Goal: Book appointment/travel/reservation

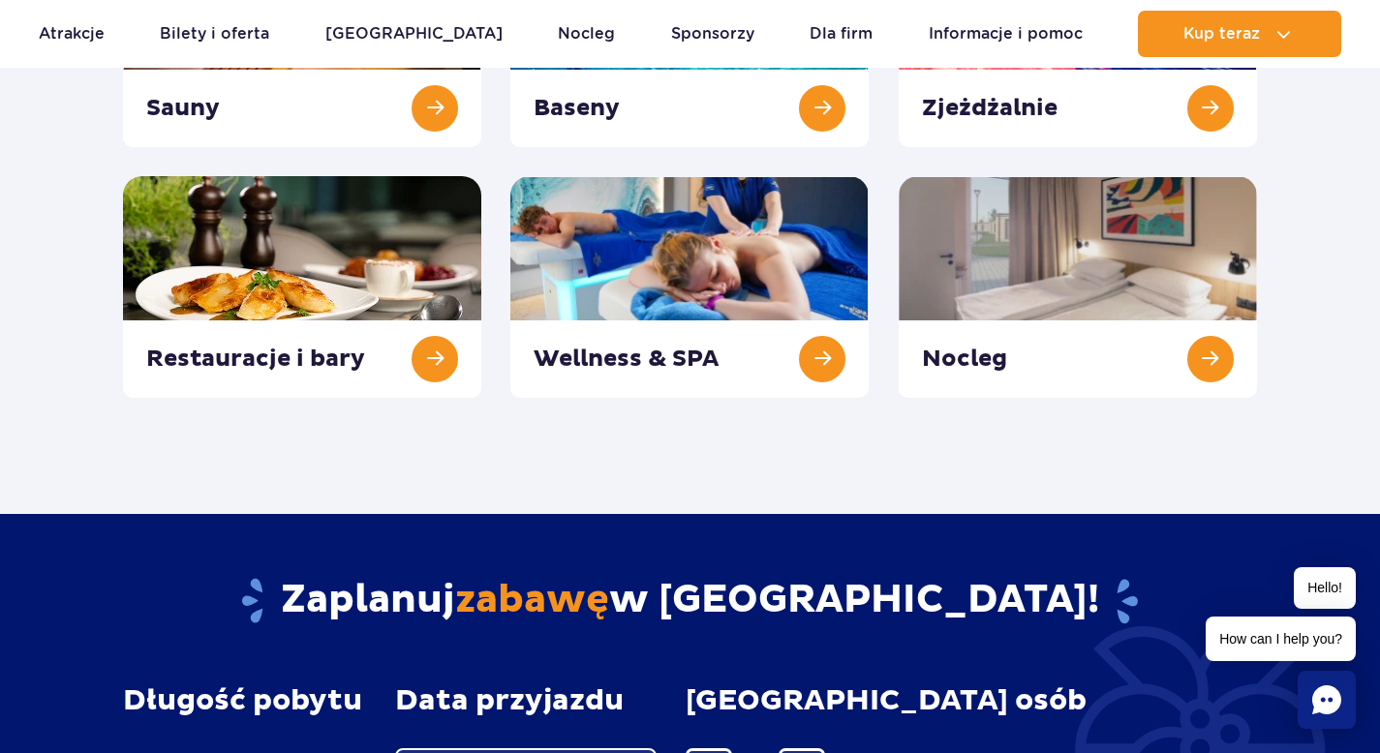
scroll to position [478, 0]
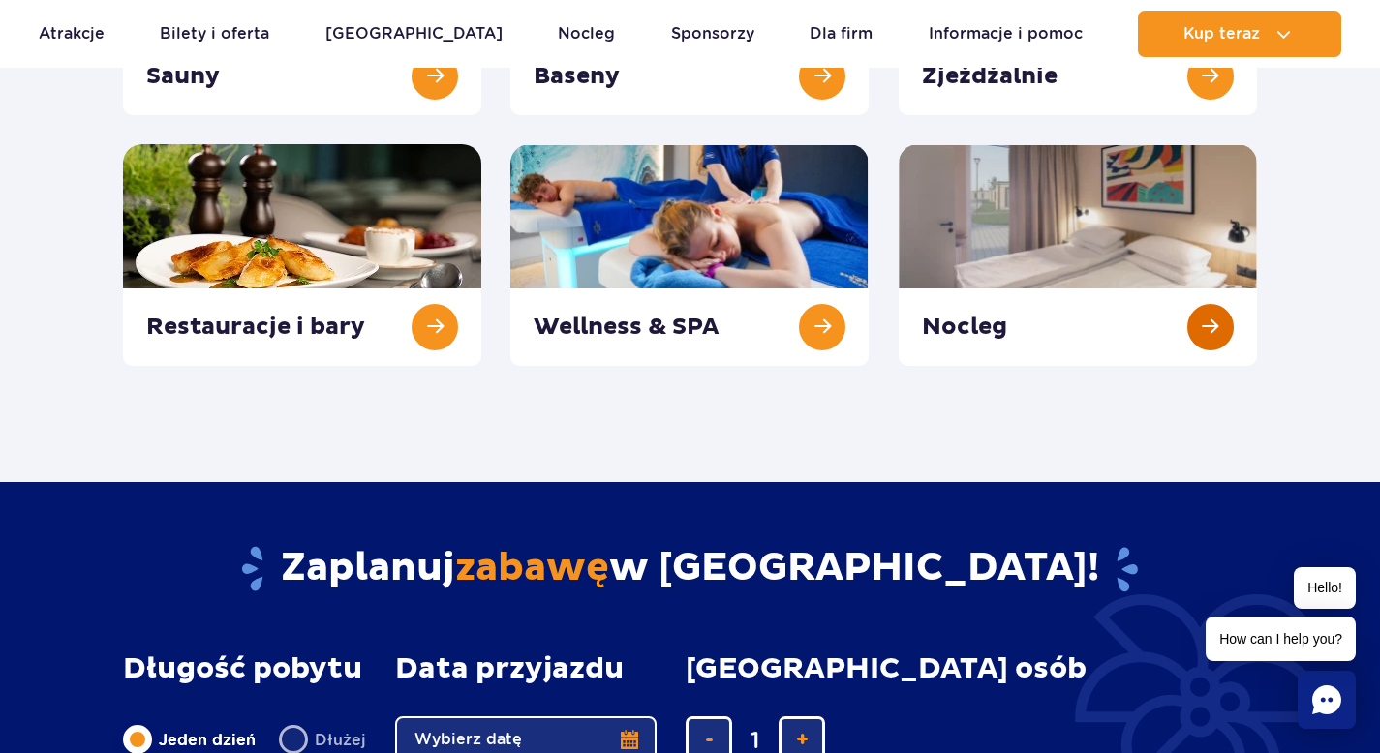
click at [1056, 223] on link at bounding box center [1077, 255] width 358 height 222
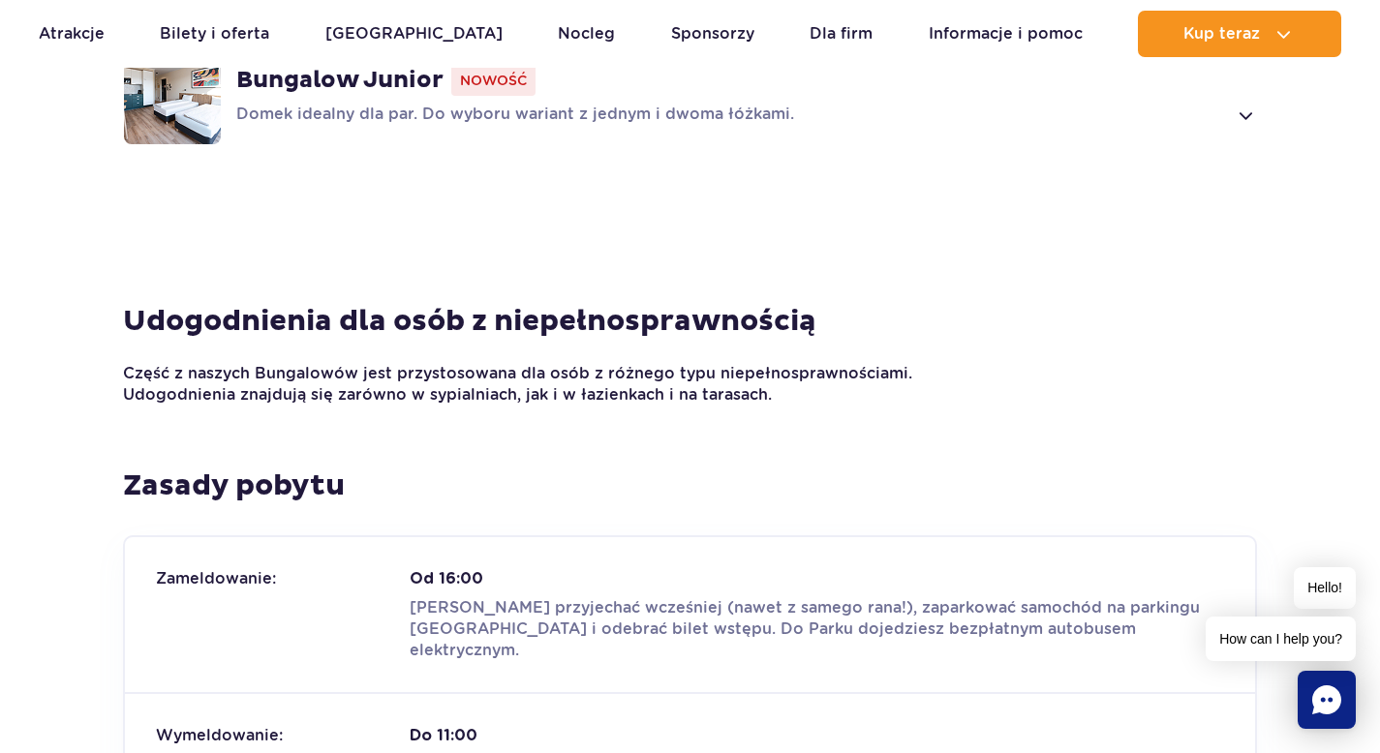
scroll to position [1218, 0]
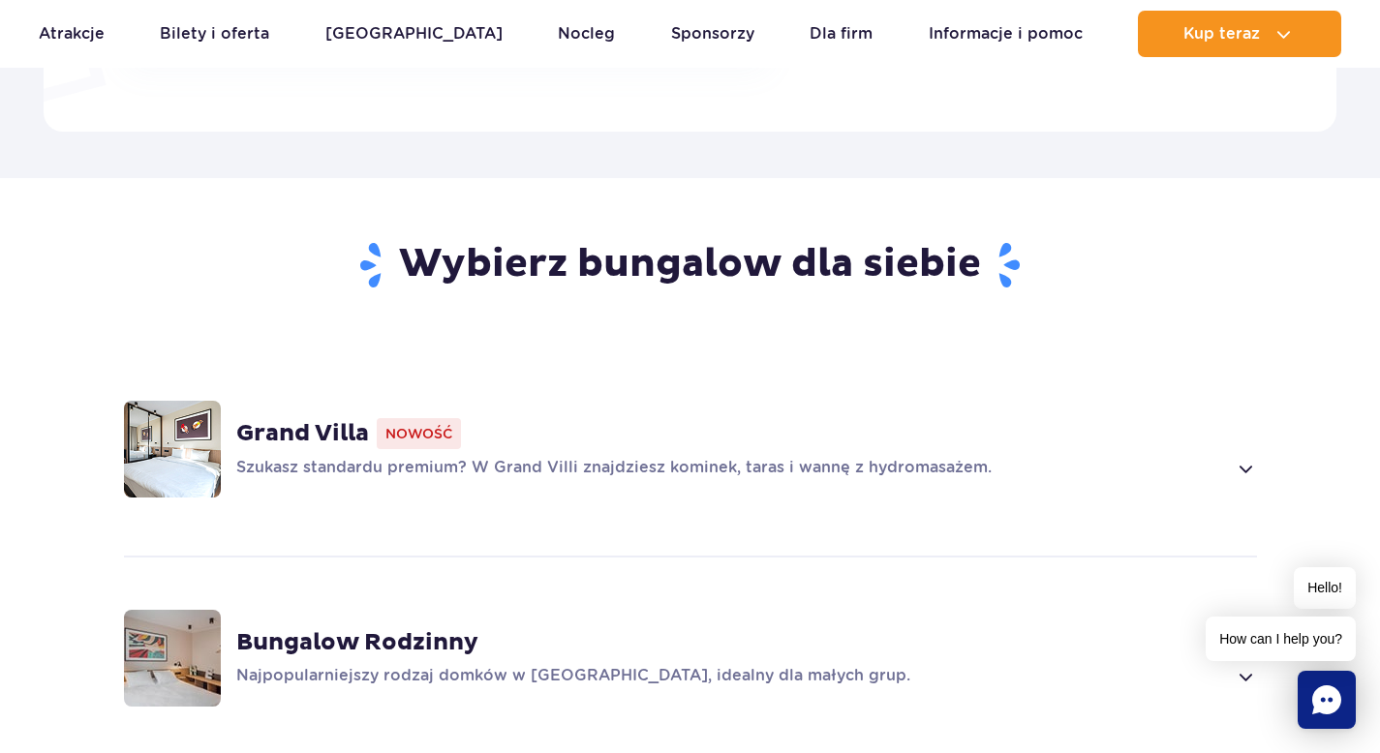
click at [1245, 457] on span at bounding box center [1244, 468] width 22 height 23
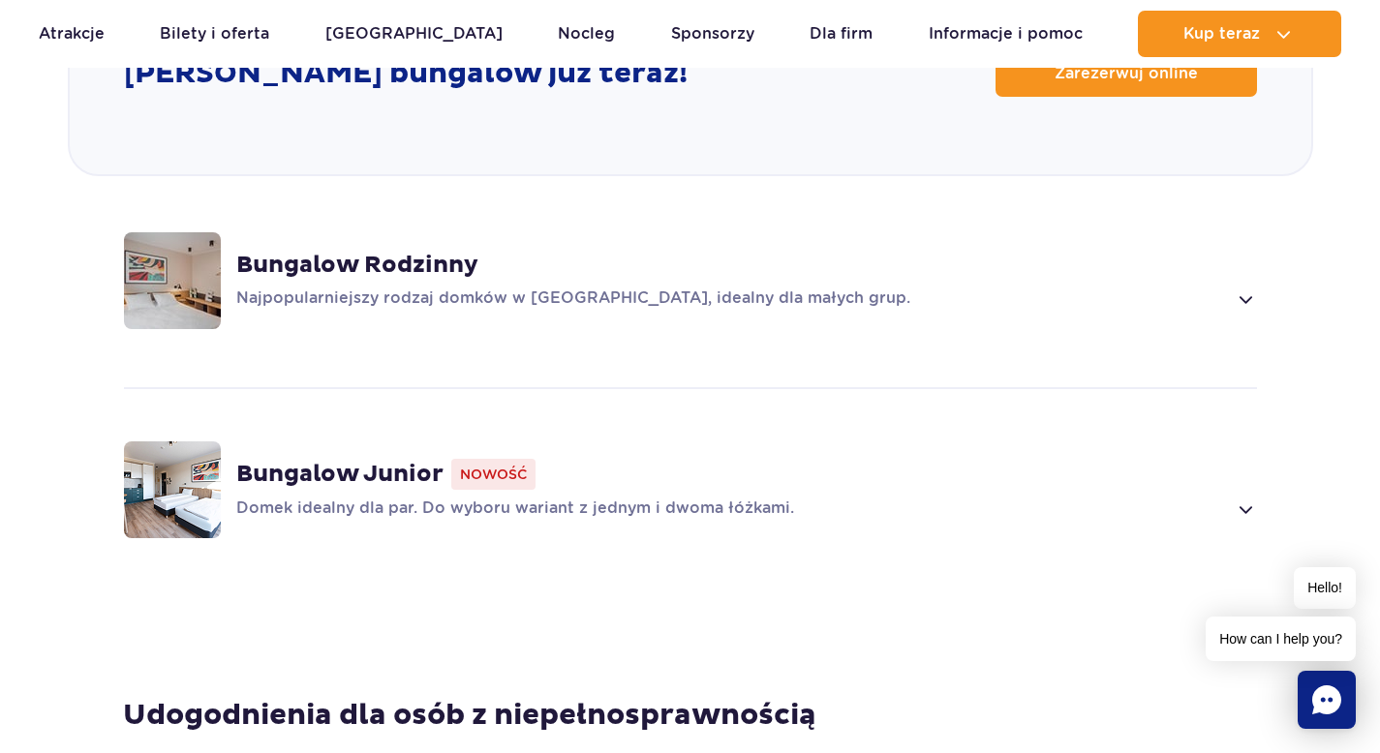
scroll to position [2658, 0]
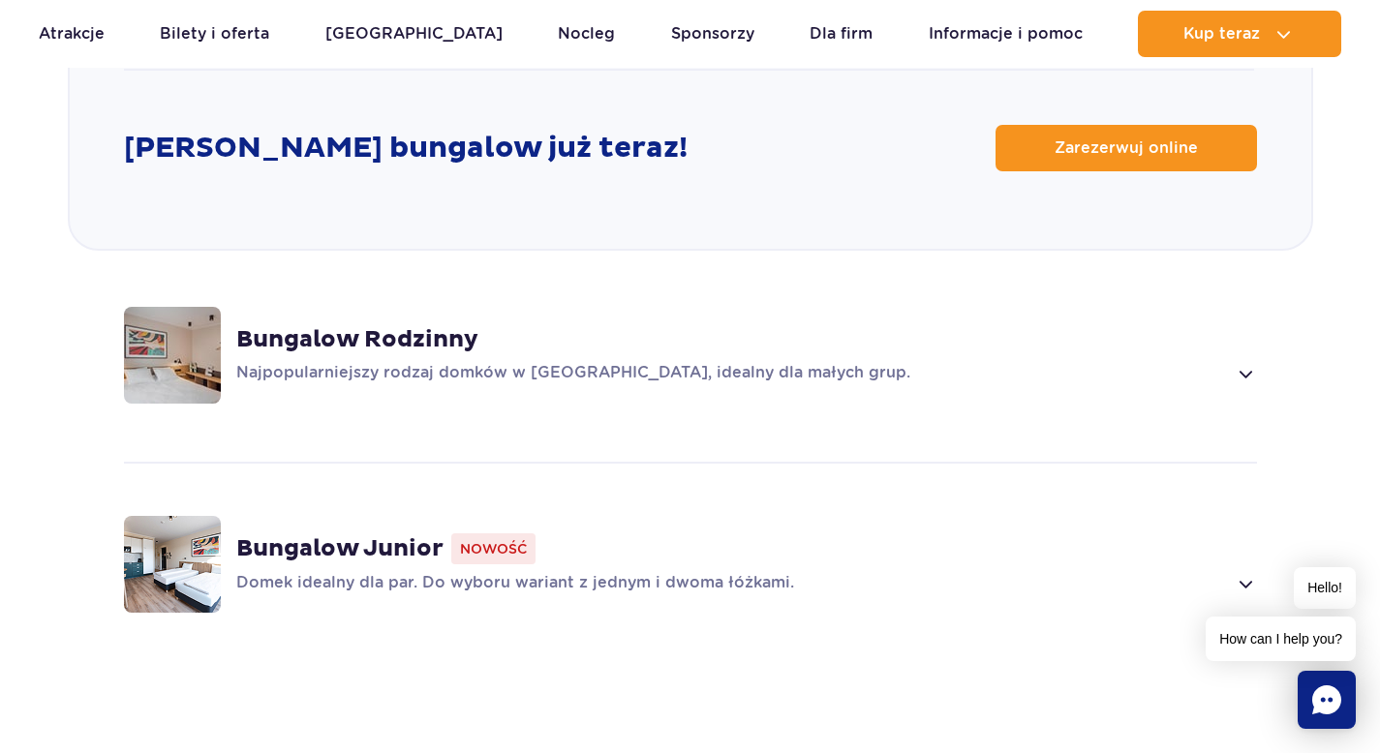
click at [1244, 362] on span at bounding box center [1244, 373] width 22 height 23
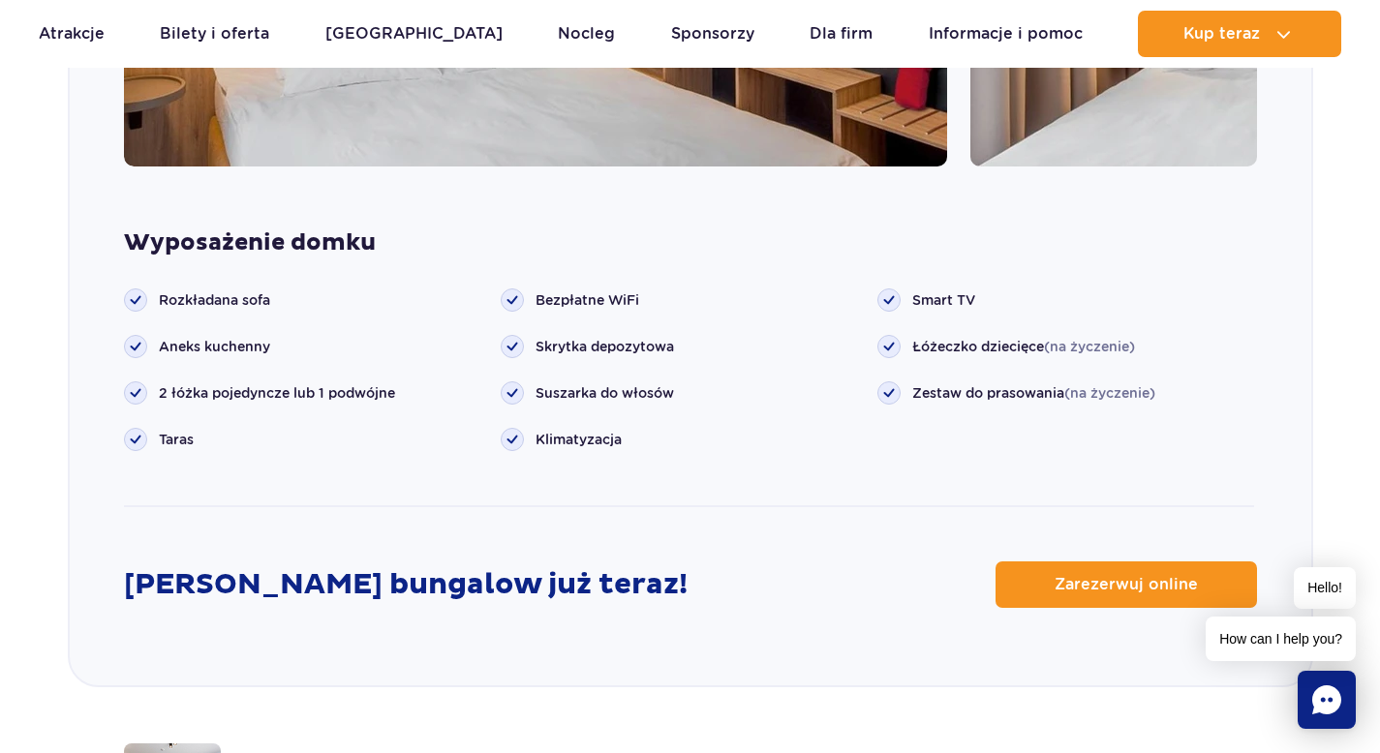
scroll to position [2367, 0]
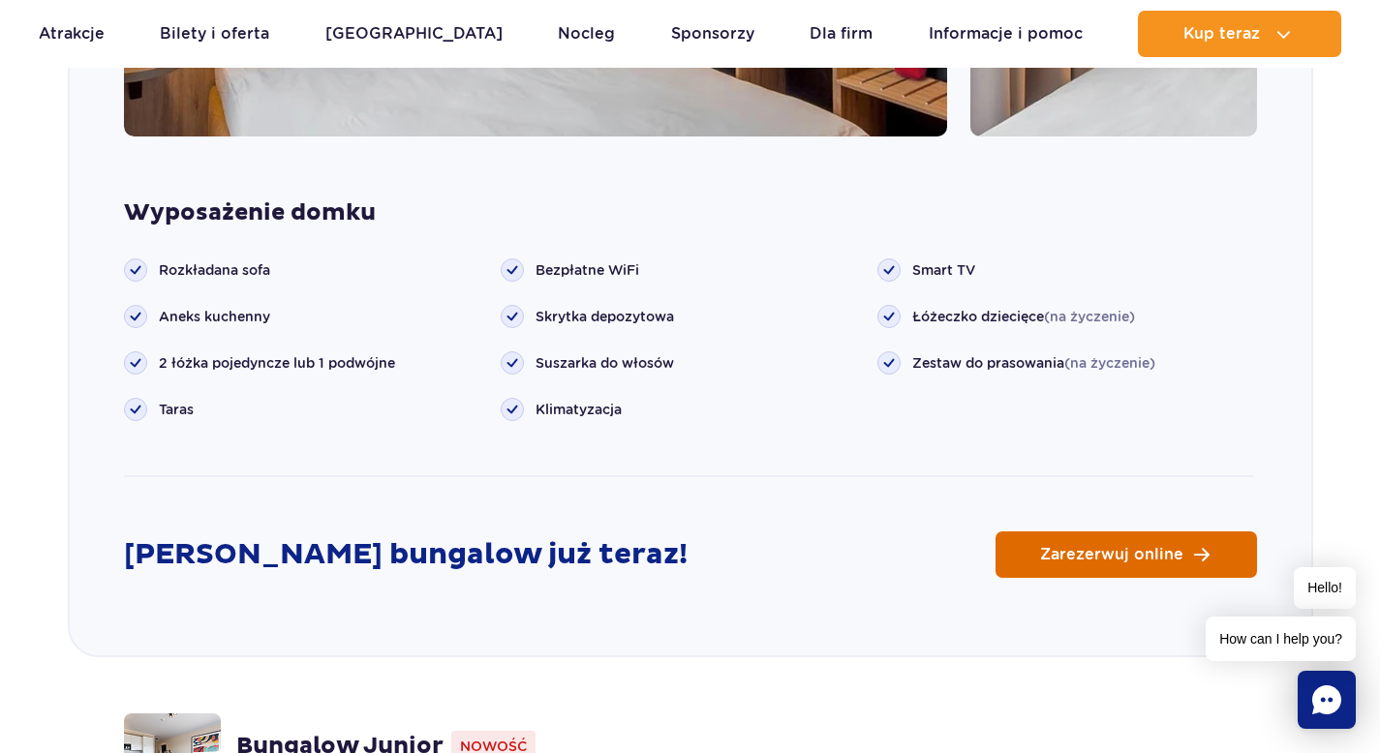
click at [1118, 547] on span "Zarezerwuj online" at bounding box center [1111, 554] width 143 height 15
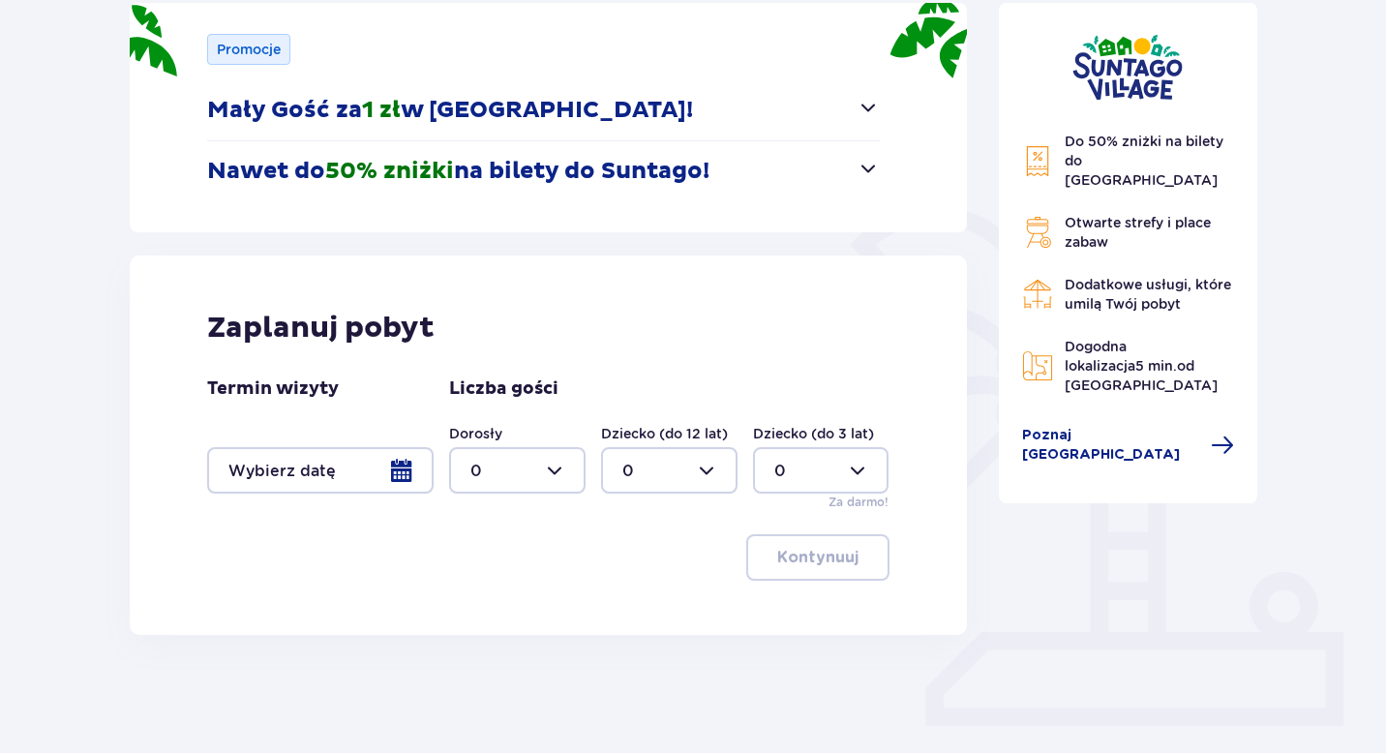
scroll to position [288, 0]
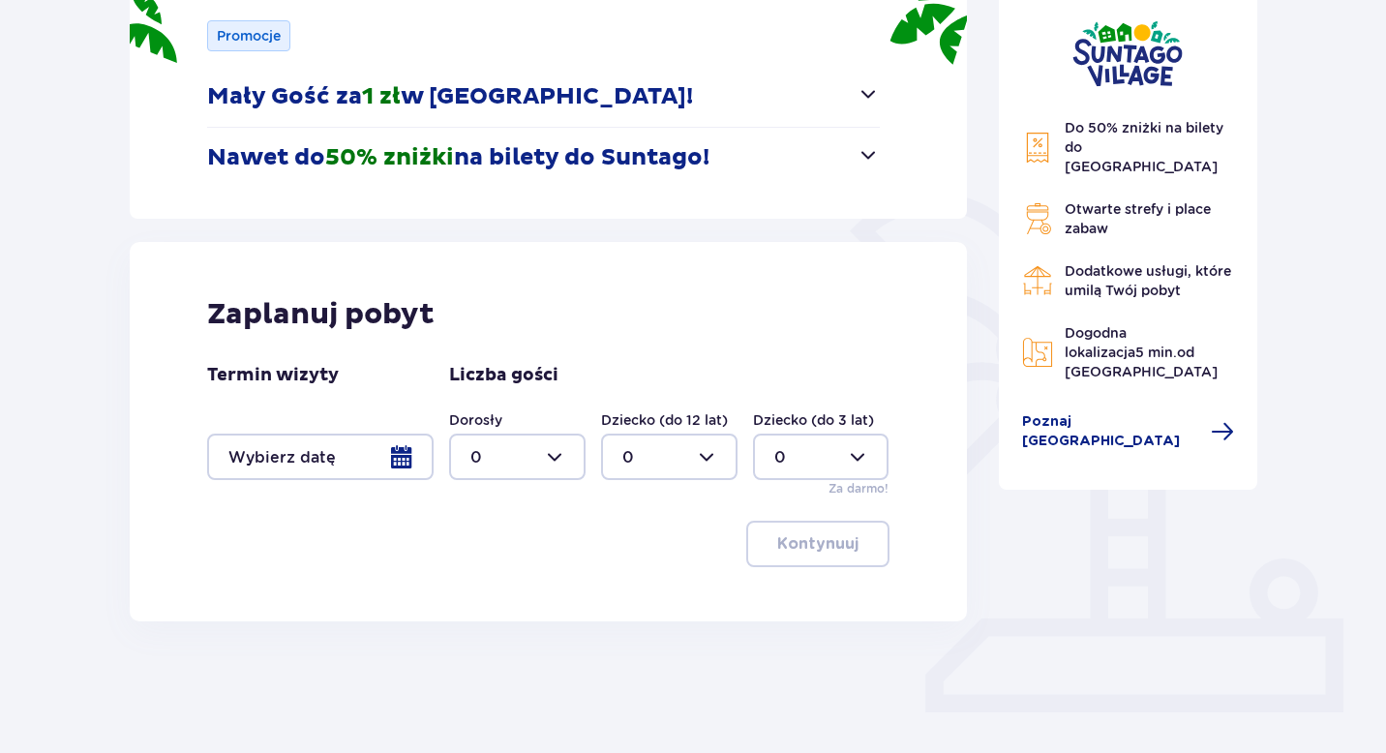
click at [399, 471] on div at bounding box center [320, 457] width 227 height 46
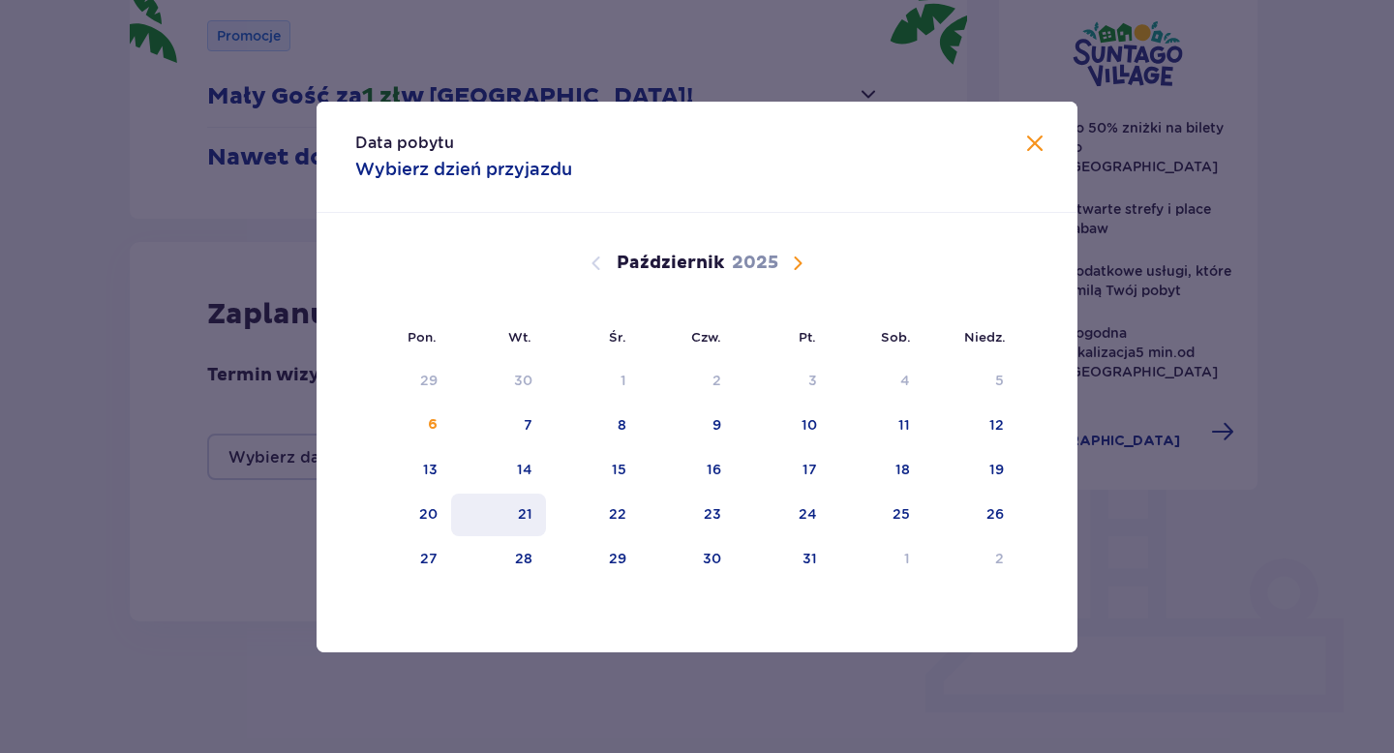
click at [512, 516] on div "21" at bounding box center [499, 515] width 96 height 43
click at [606, 515] on div "22" at bounding box center [593, 515] width 94 height 43
type input "[DATE] - [DATE]"
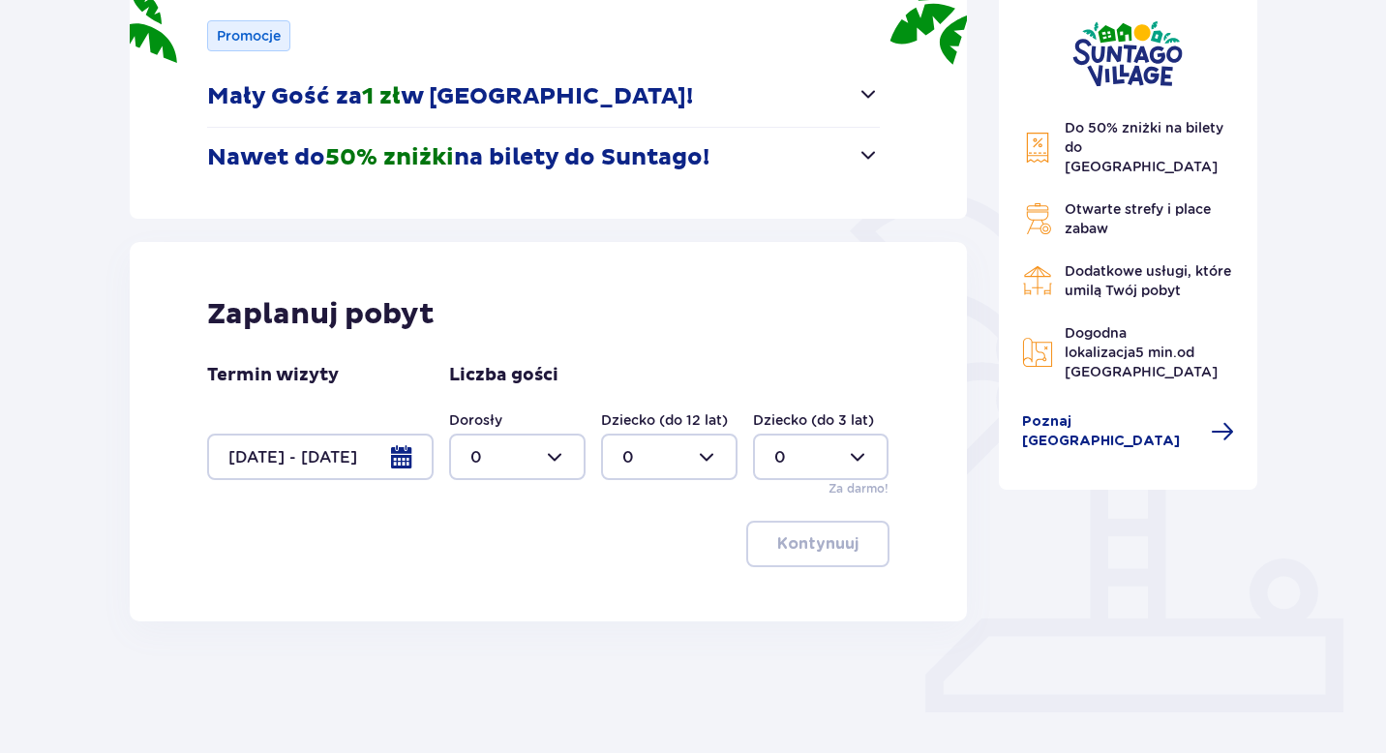
click at [537, 449] on div at bounding box center [517, 457] width 137 height 46
click at [506, 595] on div "2" at bounding box center [518, 597] width 94 height 21
type input "2"
click at [662, 461] on div at bounding box center [669, 457] width 137 height 46
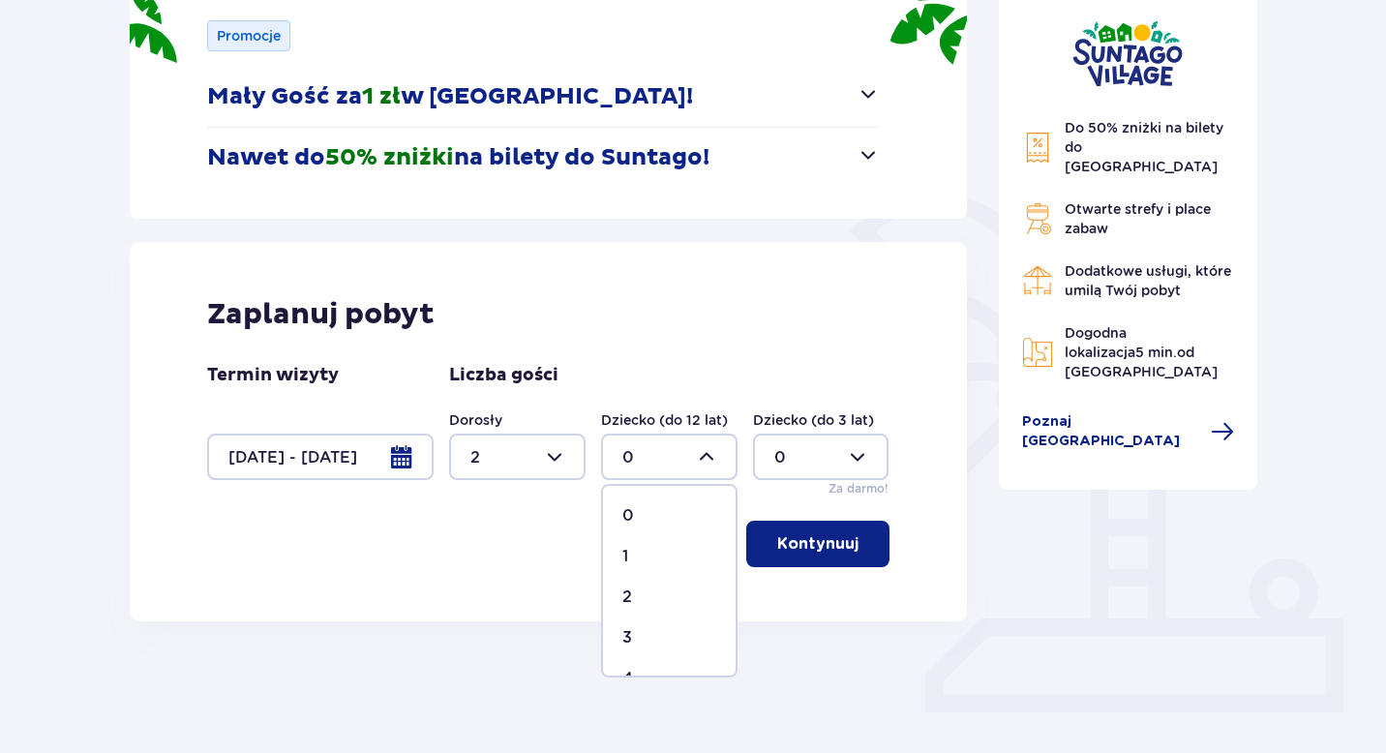
click at [637, 596] on div "2" at bounding box center [670, 597] width 94 height 21
type input "2"
click at [809, 465] on div at bounding box center [821, 457] width 137 height 46
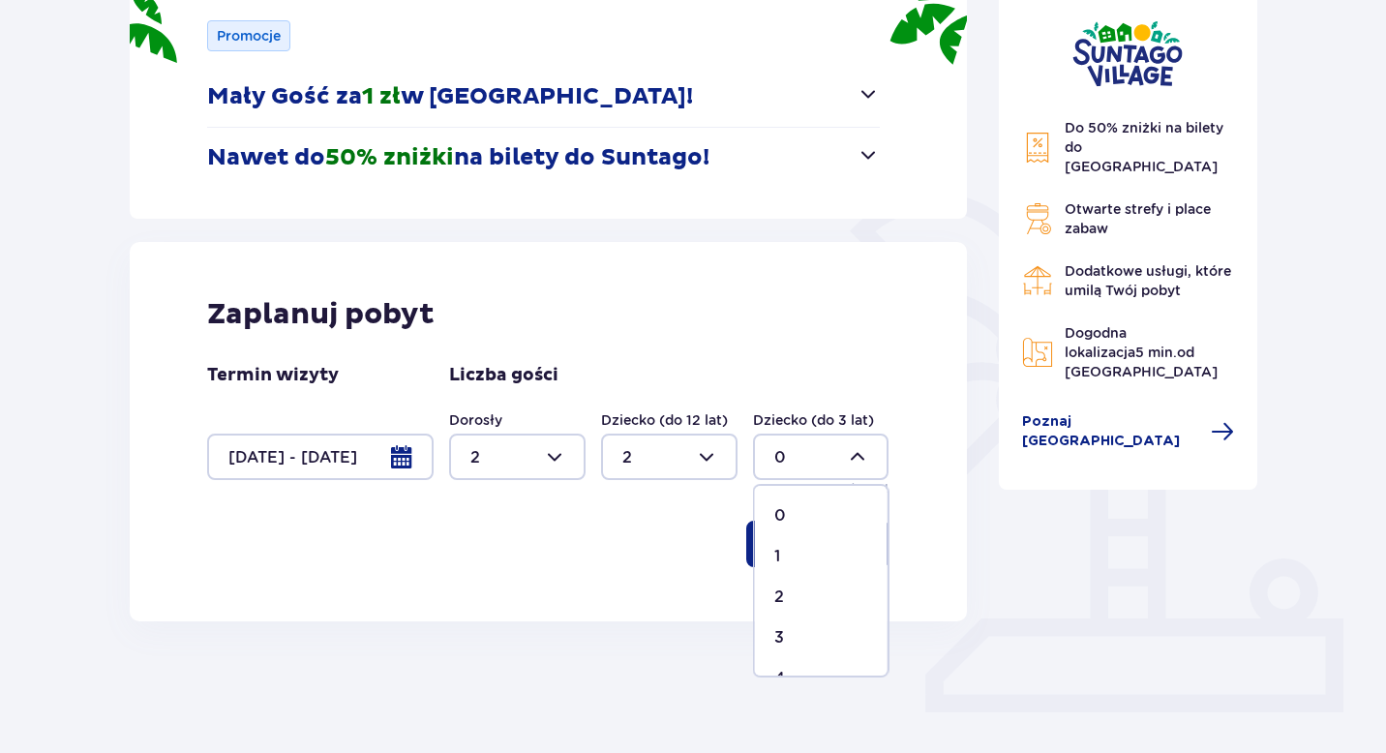
click at [787, 553] on div "1" at bounding box center [822, 556] width 94 height 21
type input "1"
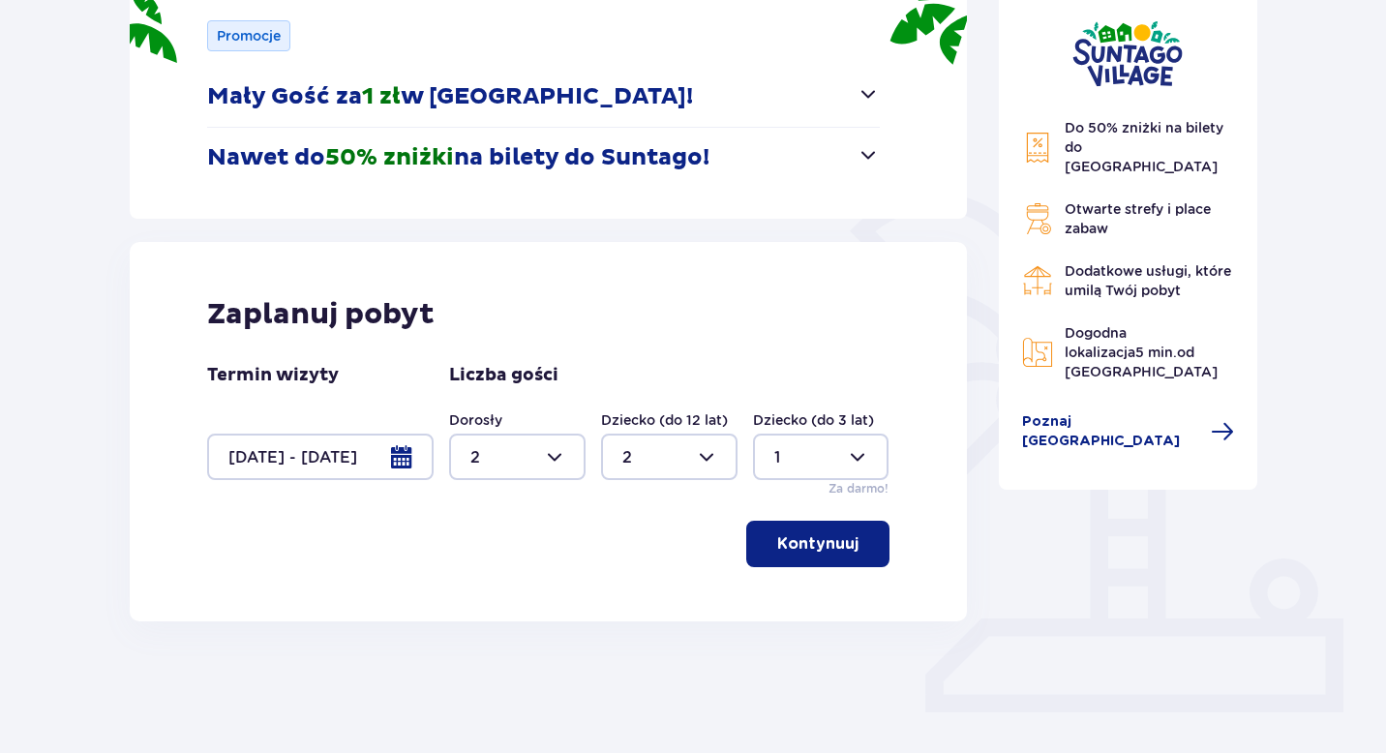
click at [707, 456] on div at bounding box center [669, 457] width 137 height 46
click at [646, 555] on div "1" at bounding box center [670, 556] width 94 height 21
type input "1"
drag, startPoint x: 800, startPoint y: 550, endPoint x: 773, endPoint y: 542, distance: 28.2
click at [800, 551] on p "Kontynuuj" at bounding box center [817, 543] width 81 height 21
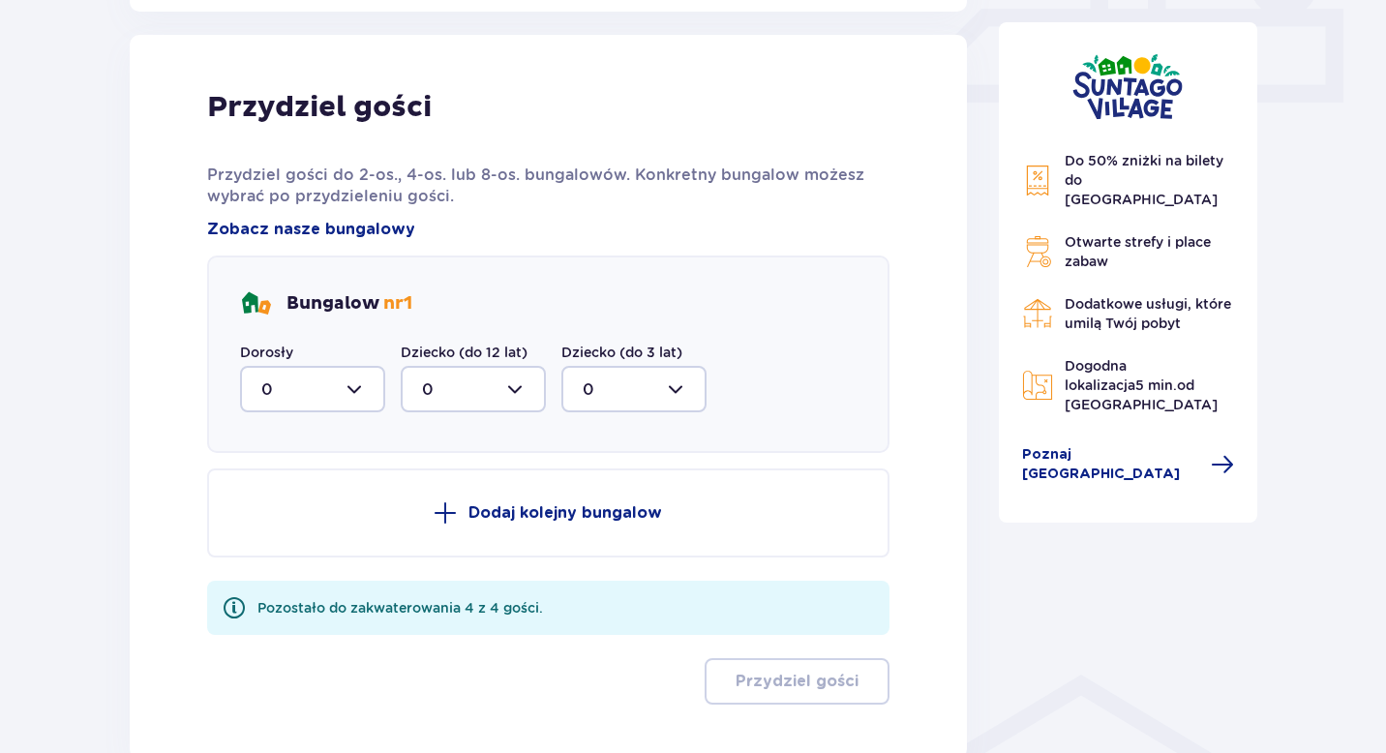
scroll to position [909, 0]
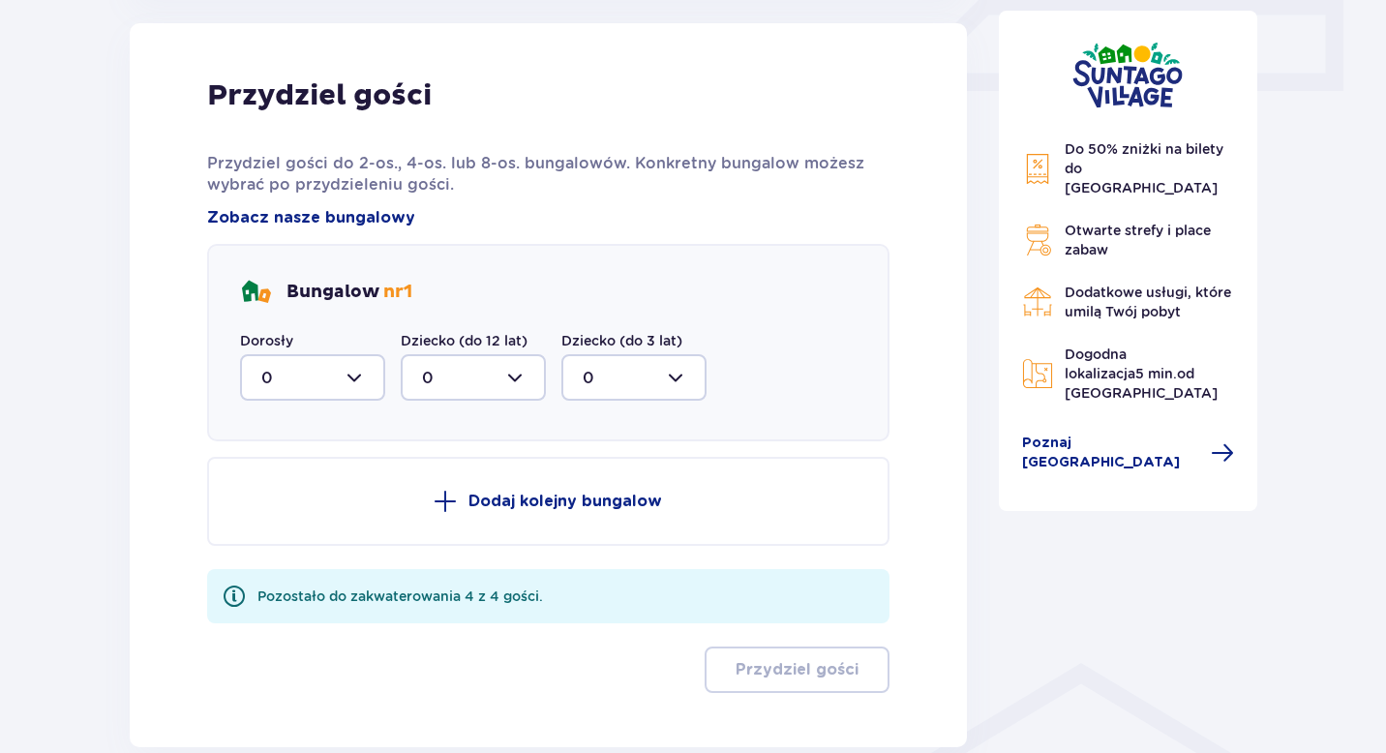
click at [316, 375] on div at bounding box center [312, 377] width 145 height 46
click at [273, 521] on div "2" at bounding box center [312, 517] width 103 height 21
type input "2"
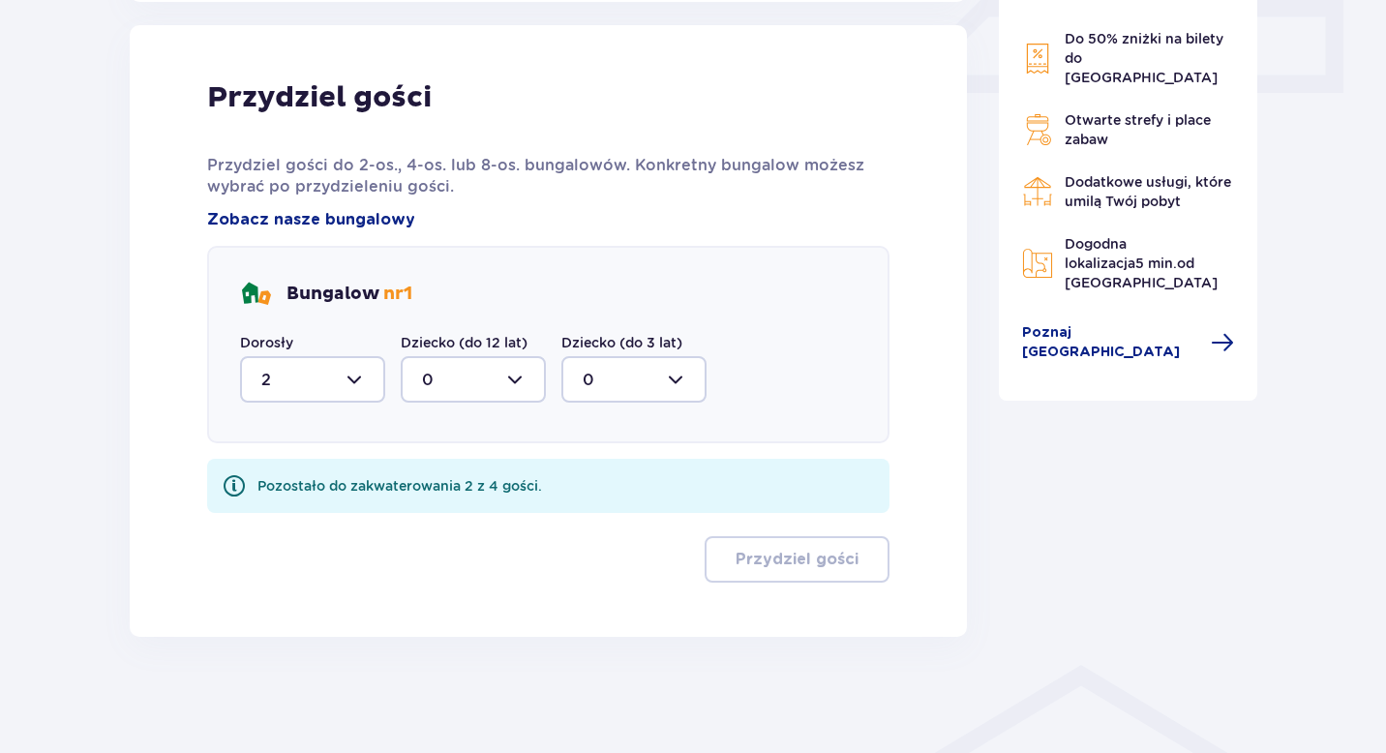
click at [473, 374] on div at bounding box center [473, 379] width 145 height 46
click at [446, 469] on div "1" at bounding box center [473, 479] width 103 height 21
type input "1"
click at [624, 381] on div at bounding box center [634, 379] width 145 height 46
click at [608, 474] on div "1" at bounding box center [634, 479] width 103 height 21
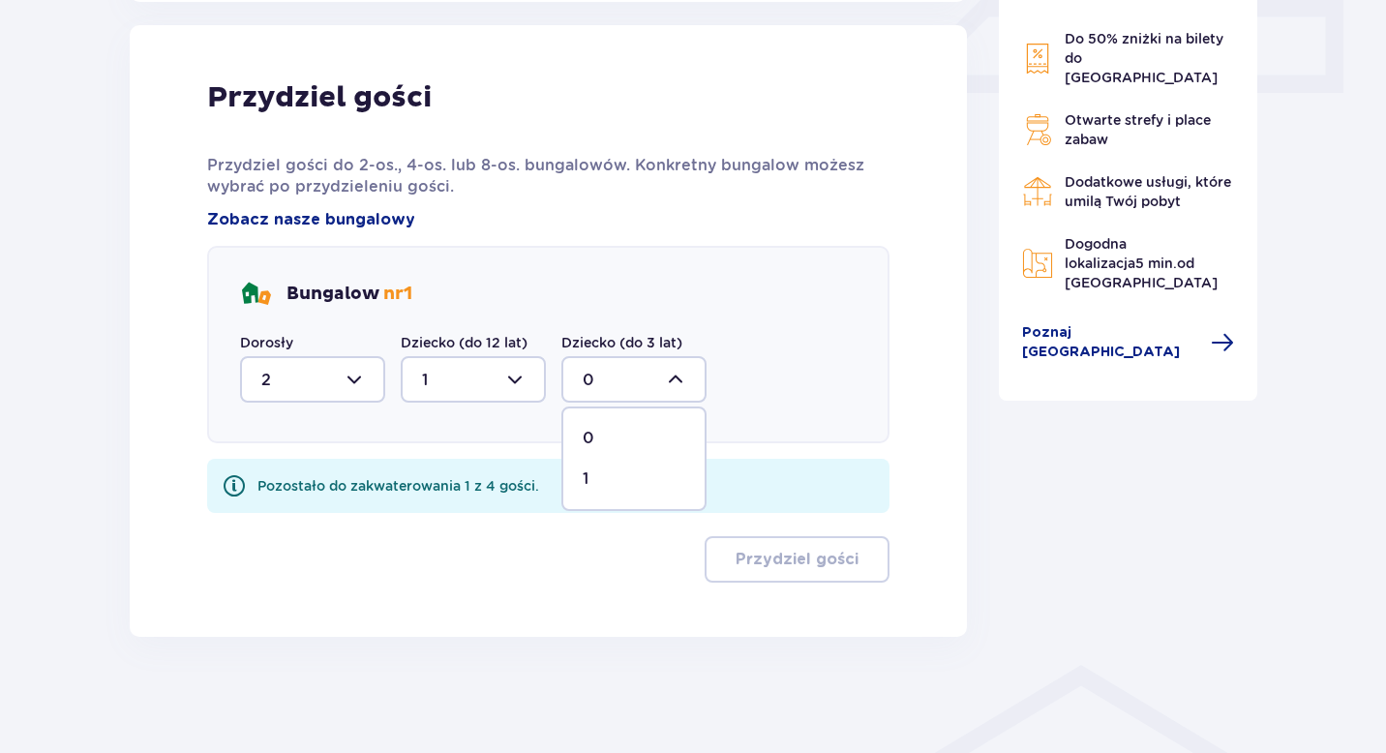
type input "1"
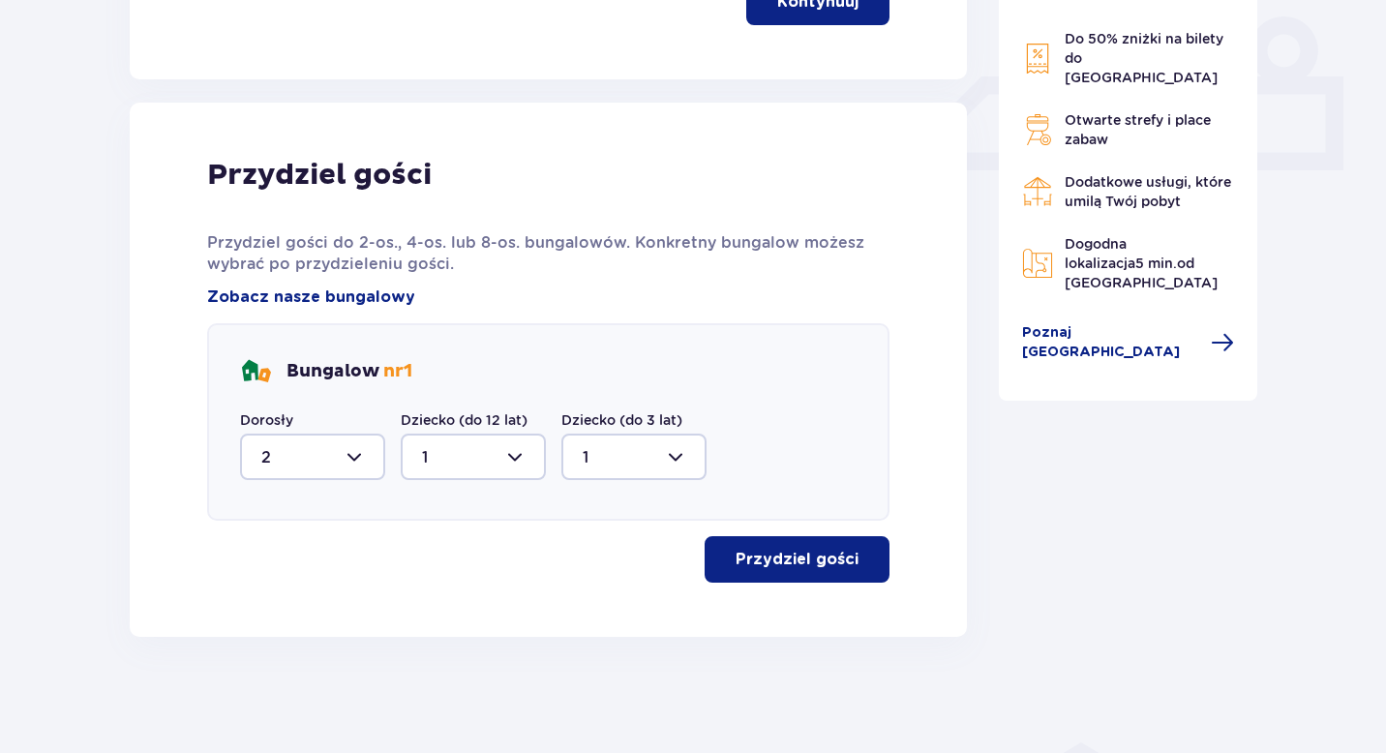
scroll to position [830, 0]
click at [804, 573] on button "Przydziel gości" at bounding box center [797, 559] width 185 height 46
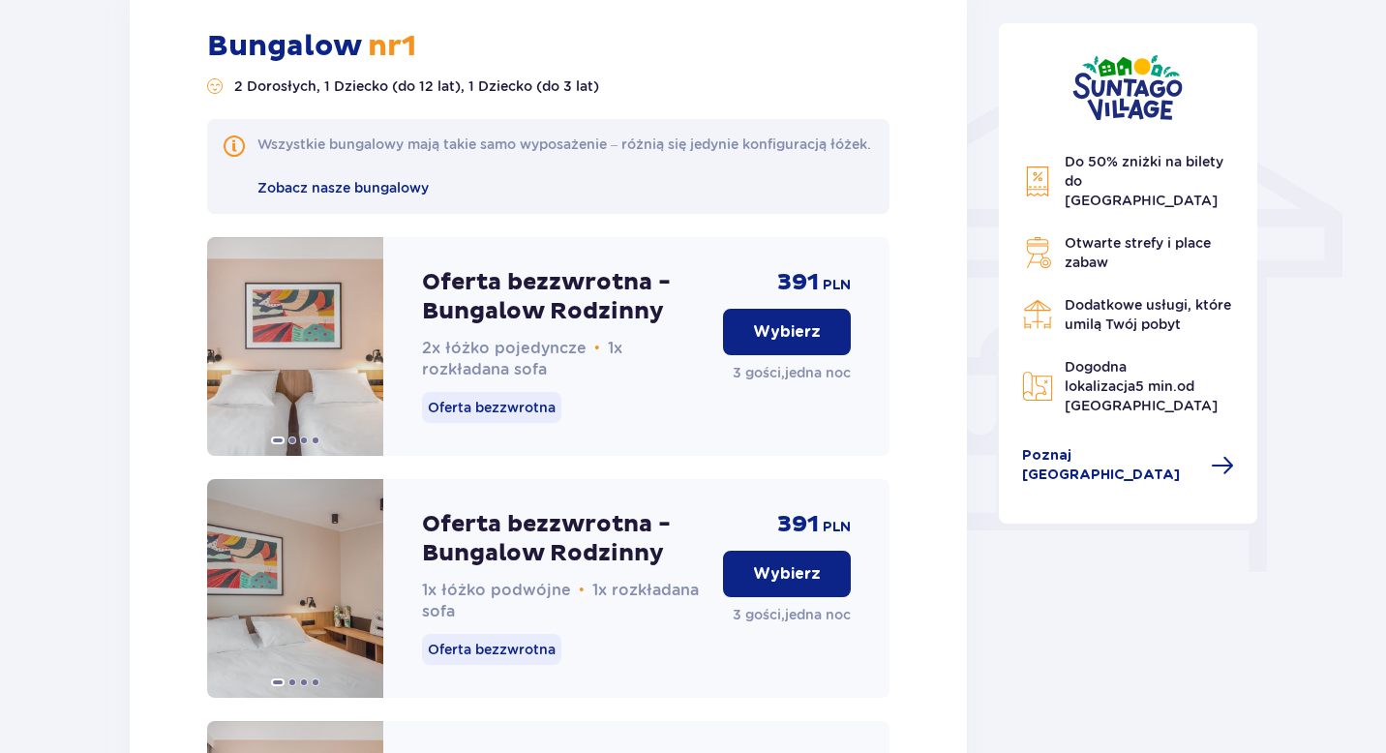
scroll to position [301, 0]
